Goal: Task Accomplishment & Management: Use online tool/utility

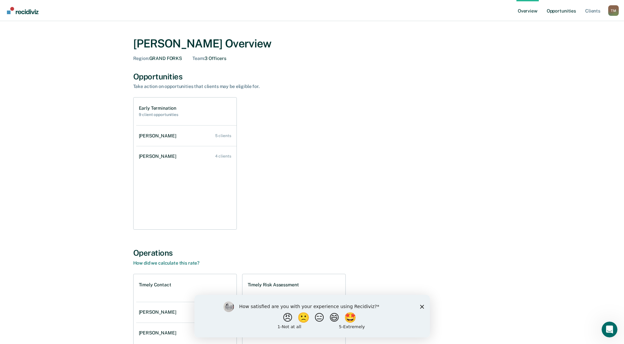
click at [560, 11] on link "Opportunities" at bounding box center [562, 10] width 32 height 21
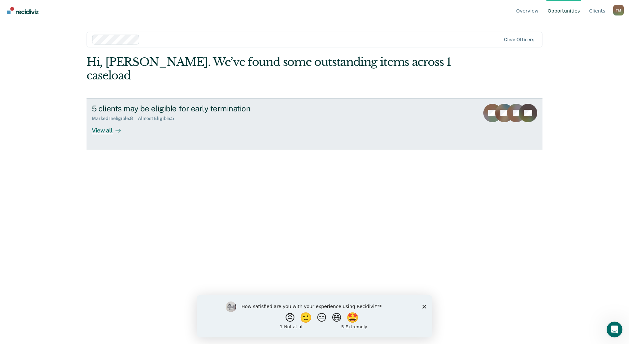
click at [106, 121] on div "View all" at bounding box center [110, 127] width 37 height 13
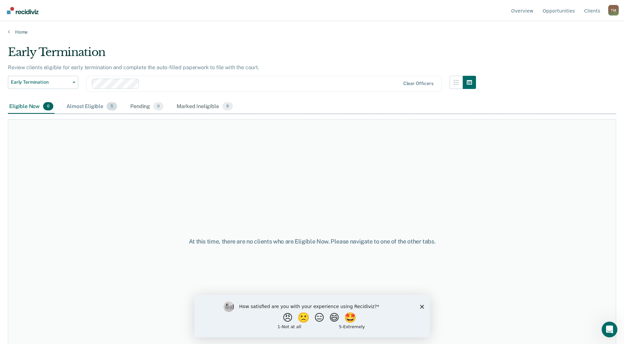
click at [89, 107] on div "Almost Eligible 5" at bounding box center [91, 106] width 53 height 14
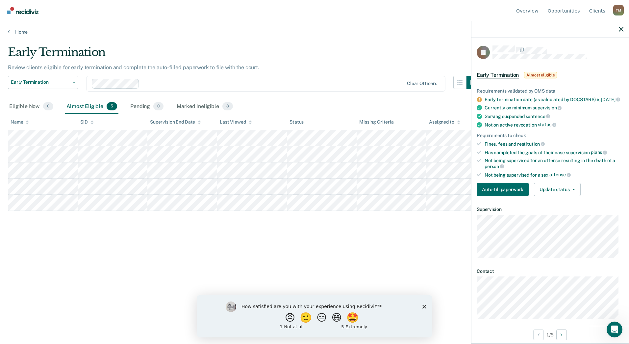
click at [304, 84] on div at bounding box center [273, 84] width 262 height 8
